Goal: Communication & Community: Share content

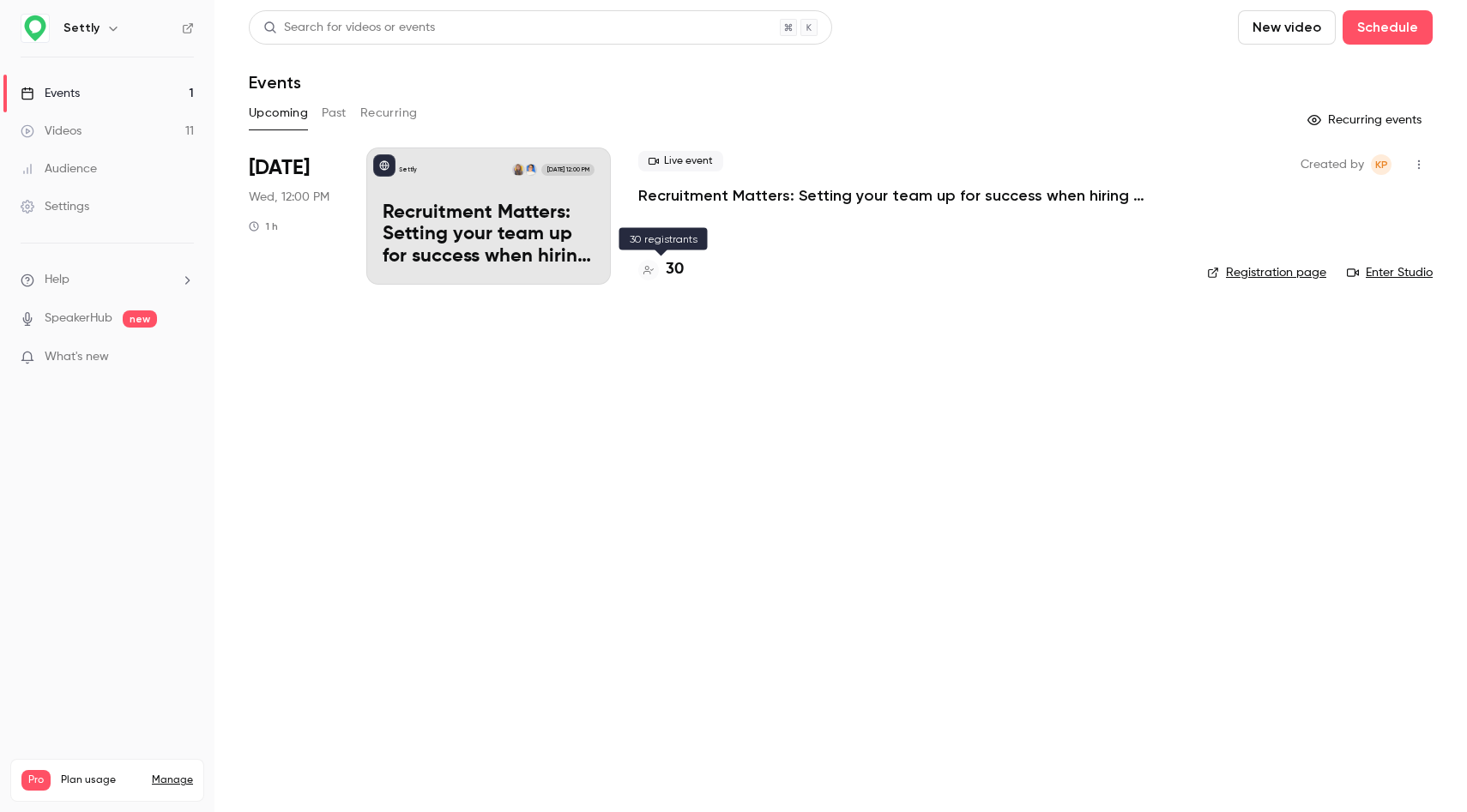
click at [676, 267] on h4 "30" at bounding box center [675, 270] width 18 height 23
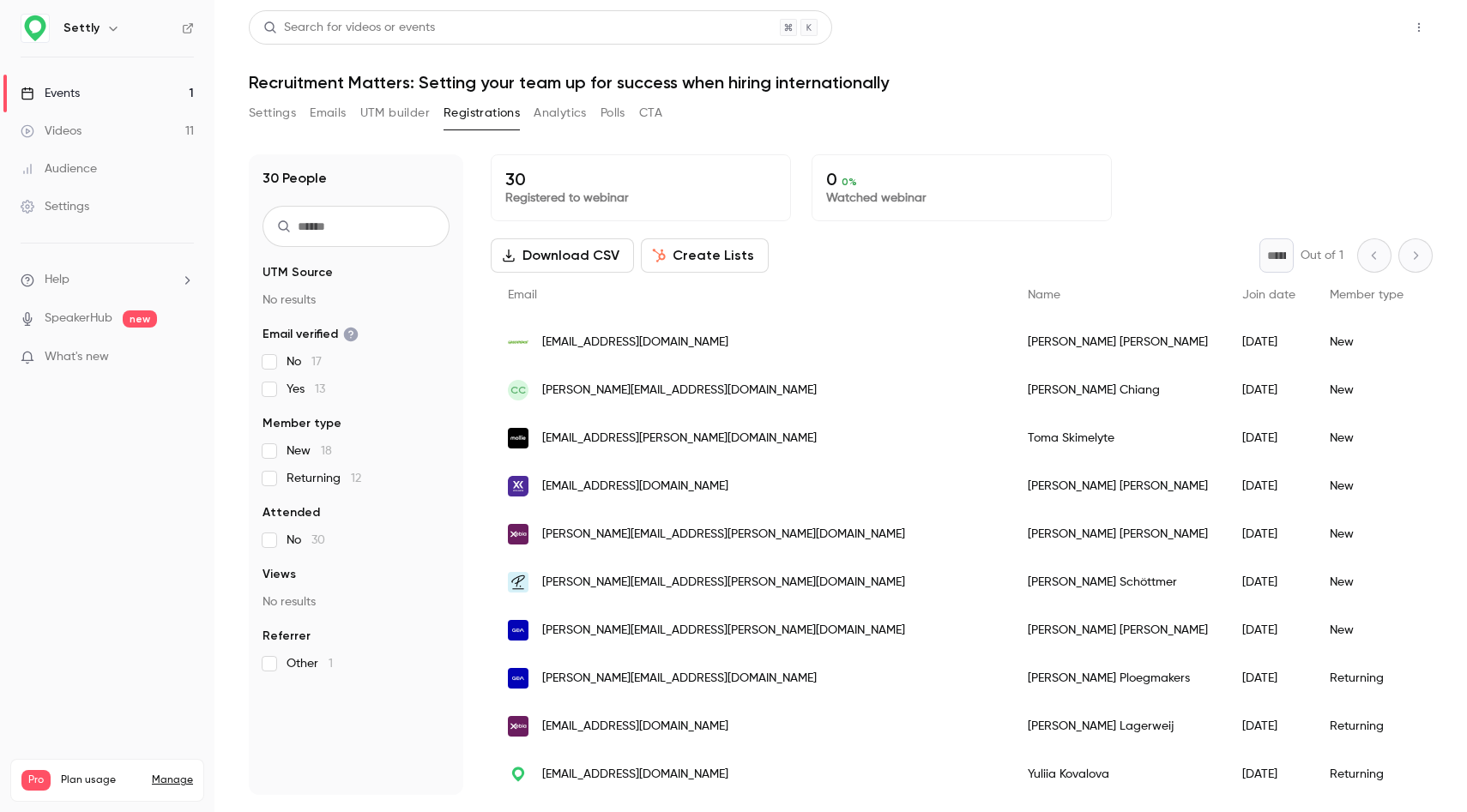
click at [1349, 27] on button "Share" at bounding box center [1358, 28] width 68 height 34
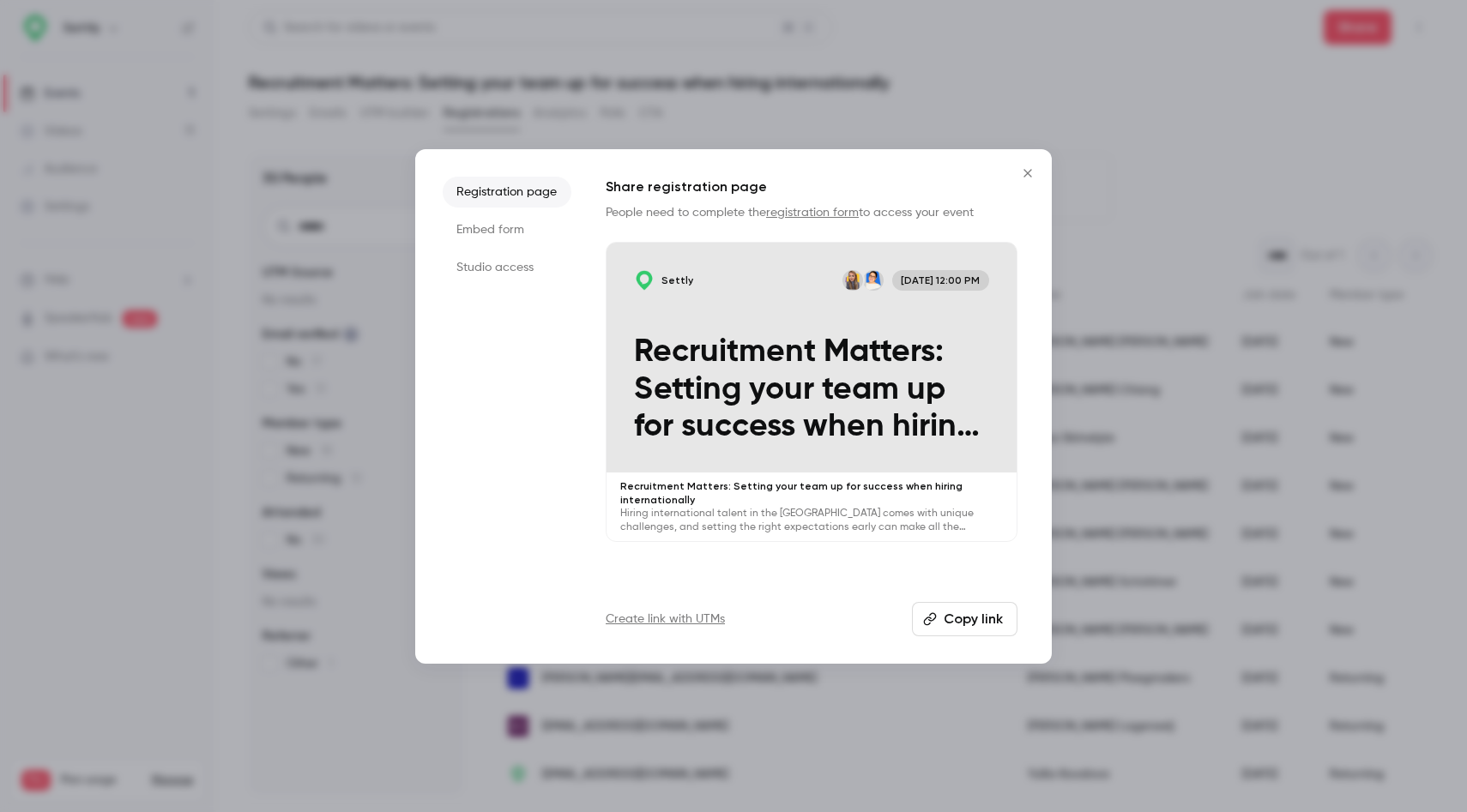
click at [492, 259] on li "Studio access" at bounding box center [507, 267] width 128 height 31
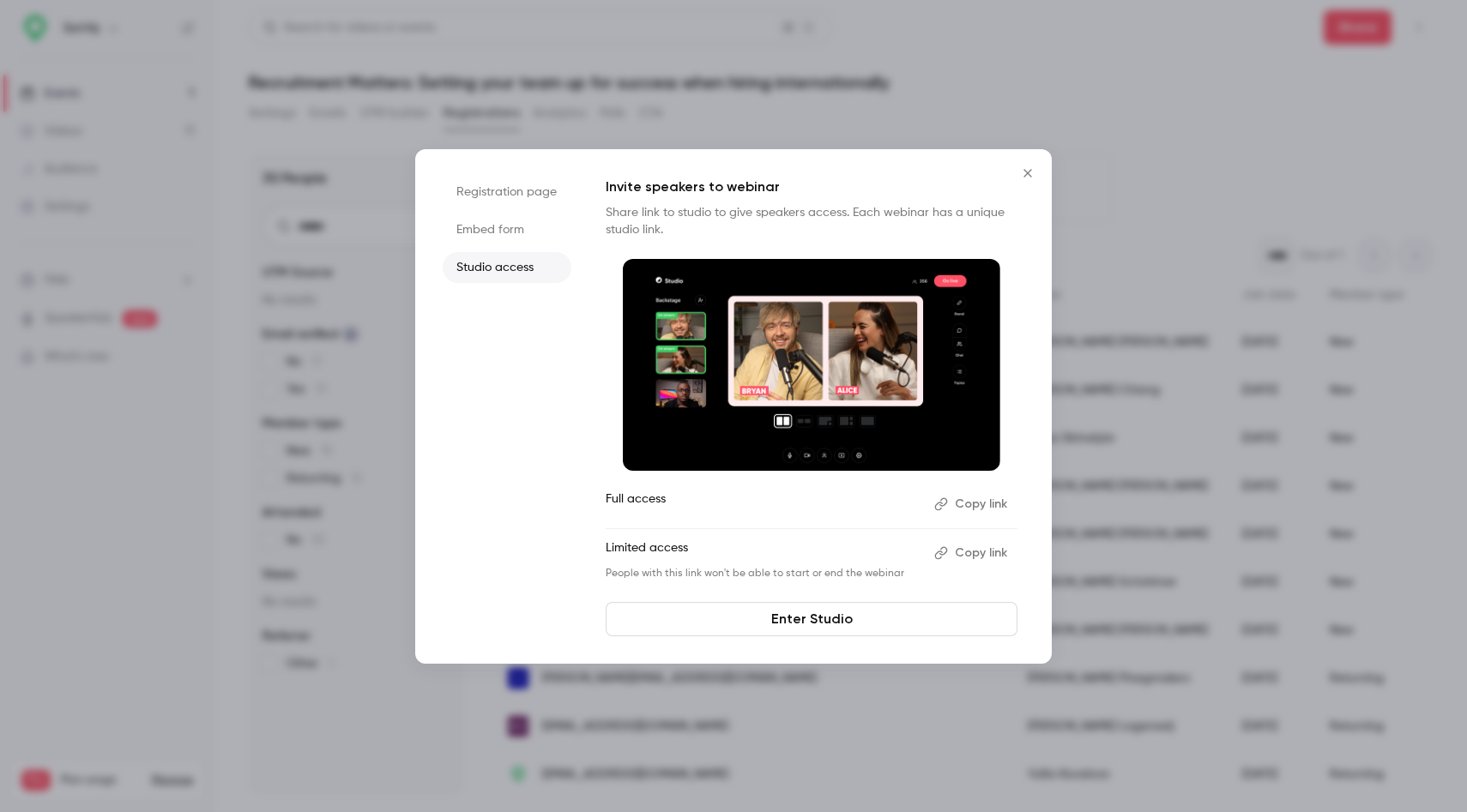
click at [984, 501] on button "Copy link" at bounding box center [972, 504] width 90 height 28
click at [1043, 172] on button "Close" at bounding box center [1028, 173] width 34 height 34
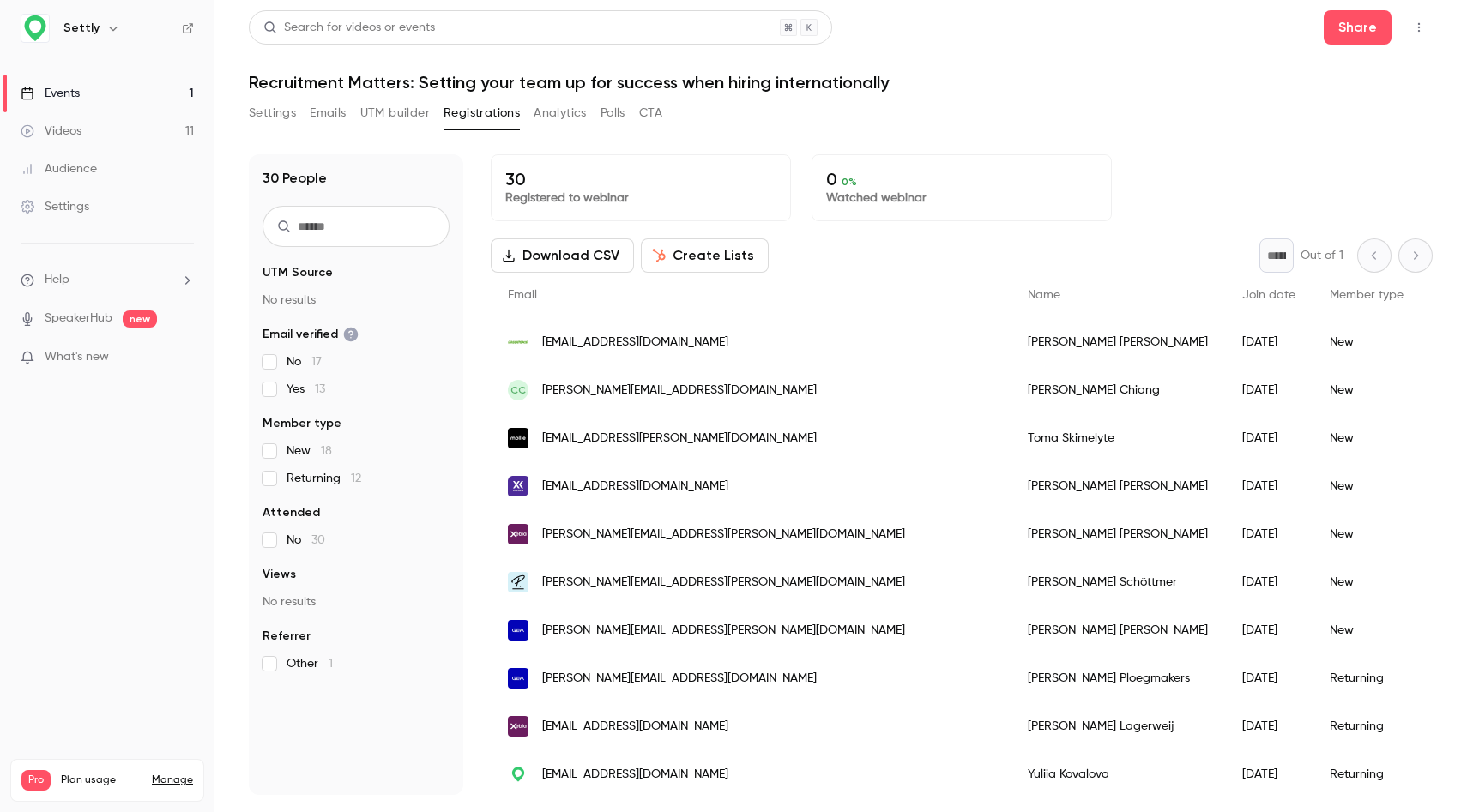
click at [324, 111] on button "Emails" at bounding box center [327, 113] width 36 height 28
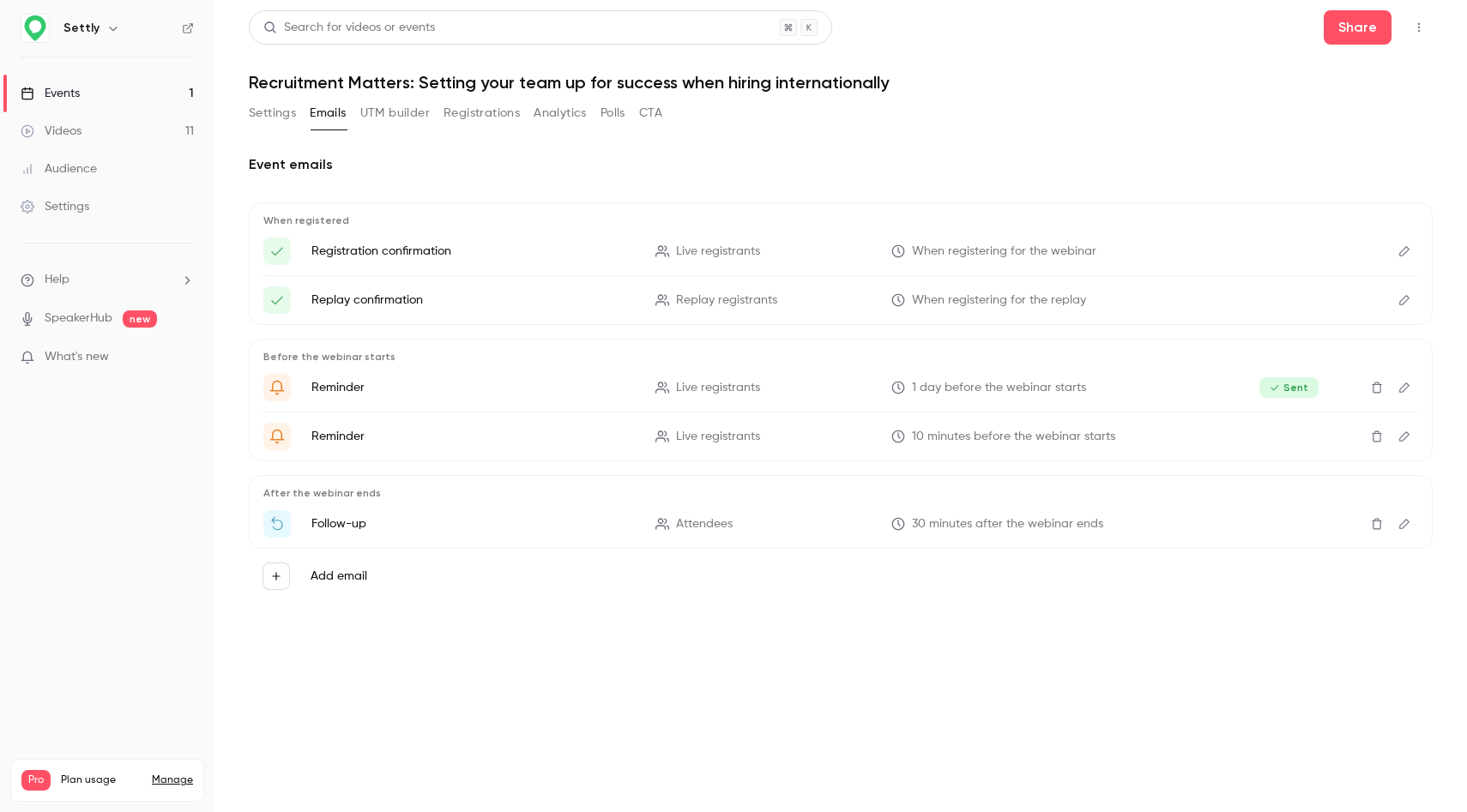
click at [1402, 518] on icon "Edit" at bounding box center [1405, 523] width 13 height 12
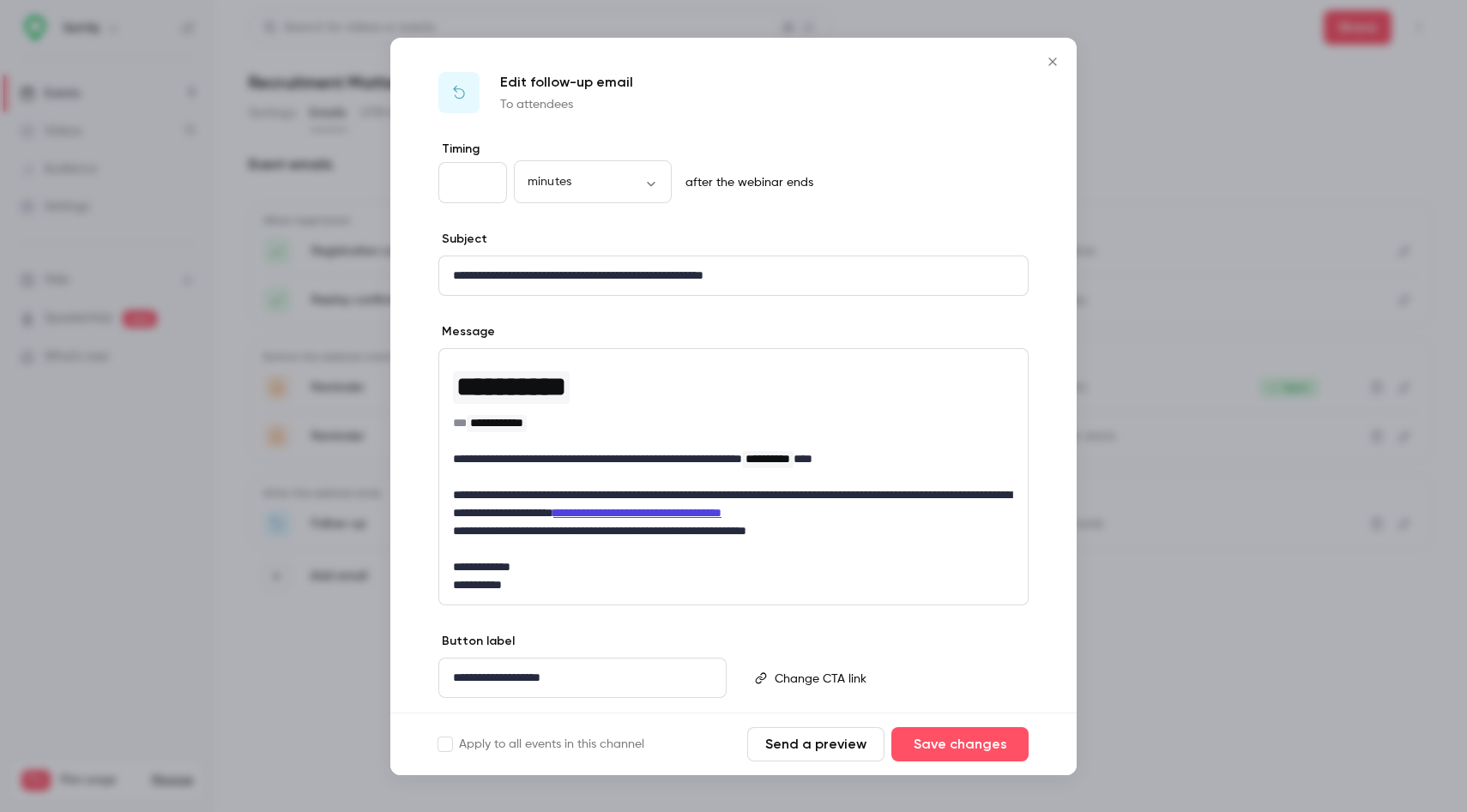
click at [1061, 57] on icon "Close" at bounding box center [1052, 62] width 21 height 13
